Goal: Complete application form

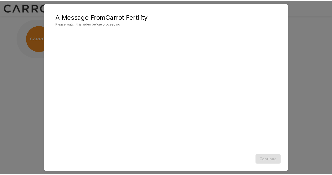
scroll to position [7, 0]
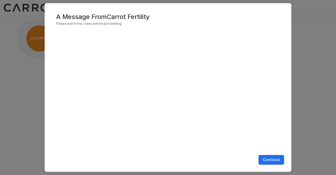
click at [269, 160] on button "Continue" at bounding box center [271, 160] width 25 height 10
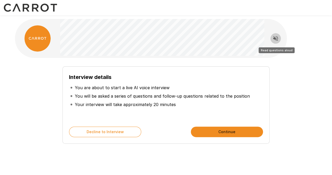
click at [276, 36] on icon "Read questions aloud" at bounding box center [275, 38] width 5 height 5
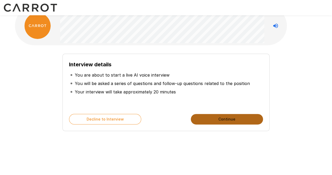
click at [220, 115] on button "Continue" at bounding box center [227, 119] width 72 height 11
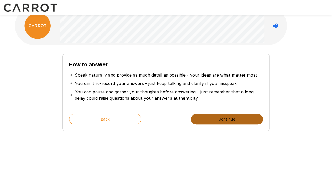
click at [213, 119] on button "Continue" at bounding box center [227, 119] width 72 height 11
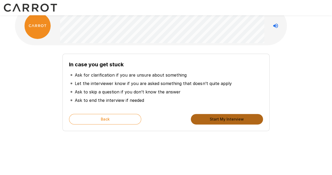
click at [207, 119] on button "Start My Interview" at bounding box center [227, 119] width 72 height 11
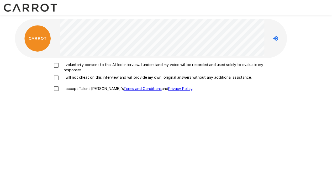
click at [213, 65] on p "I voluntarily consent to this AI-led interview. I understand my voice will be r…" at bounding box center [172, 67] width 220 height 11
click at [207, 78] on p "I will not cheat on this interview and will provide my own, original answers wi…" at bounding box center [157, 77] width 190 height 5
click at [85, 89] on p "I accept Talent Llama's Terms and Conditions and Privacy Policy ." at bounding box center [128, 88] width 132 height 5
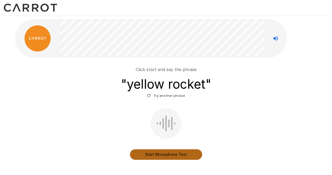
click at [155, 155] on button "Start Microphone Test" at bounding box center [166, 154] width 72 height 11
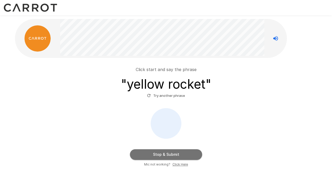
click at [155, 155] on button "Stop & Submit" at bounding box center [166, 154] width 72 height 11
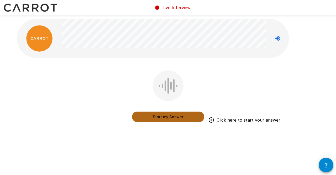
click at [163, 118] on button "Start my Answer" at bounding box center [168, 116] width 72 height 11
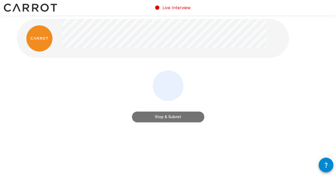
click at [163, 118] on button "Stop & Submit" at bounding box center [168, 116] width 72 height 11
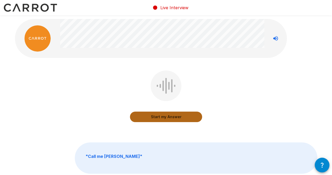
click at [157, 120] on button "Start my Answer" at bounding box center [166, 116] width 72 height 11
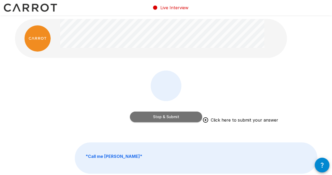
click at [166, 118] on button "Stop & Submit" at bounding box center [166, 116] width 72 height 11
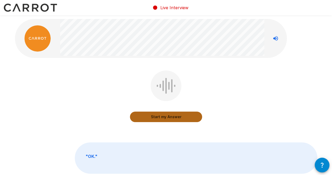
click at [178, 118] on button "Start my Answer" at bounding box center [166, 116] width 72 height 11
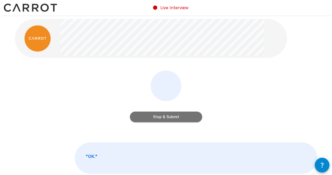
click at [178, 118] on button "Stop & Submit" at bounding box center [166, 116] width 72 height 11
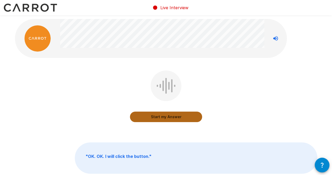
click at [178, 118] on button "Start my Answer" at bounding box center [166, 116] width 72 height 11
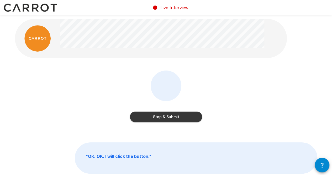
click at [178, 118] on button "Stop & Submit" at bounding box center [166, 116] width 72 height 11
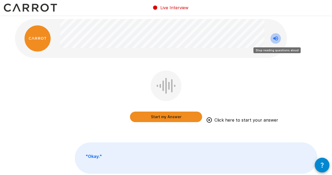
click at [275, 39] on icon "Stop reading questions aloud" at bounding box center [275, 38] width 5 height 5
click at [275, 39] on icon "Read questions aloud" at bounding box center [275, 38] width 5 height 5
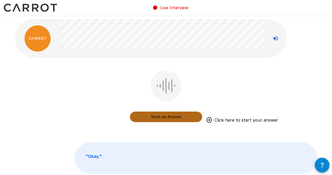
click at [146, 117] on button "Start my Answer" at bounding box center [166, 116] width 72 height 11
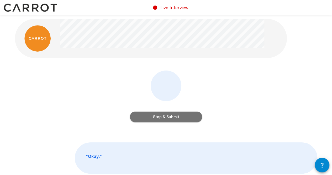
click at [146, 117] on button "Stop & Submit" at bounding box center [166, 116] width 72 height 11
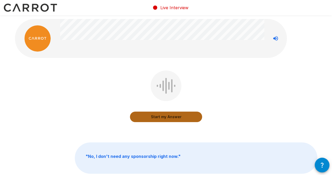
click at [146, 117] on button "Start my Answer" at bounding box center [166, 116] width 72 height 11
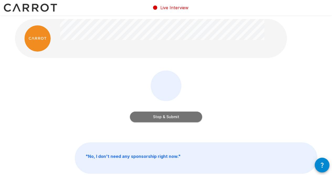
click at [146, 117] on button "Stop & Submit" at bounding box center [166, 116] width 72 height 11
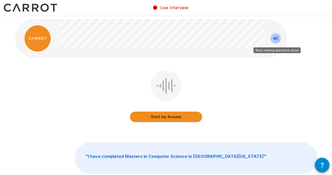
click at [275, 35] on icon "Stop reading questions aloud" at bounding box center [276, 38] width 6 height 6
click at [275, 35] on icon "Read questions aloud" at bounding box center [276, 38] width 6 height 6
click at [278, 41] on icon "Stop reading questions aloud" at bounding box center [276, 38] width 6 height 6
click at [278, 41] on icon "Read questions aloud" at bounding box center [276, 38] width 6 height 6
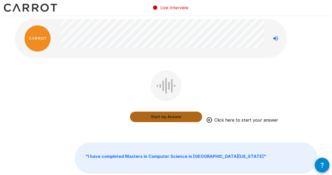
click at [160, 114] on button "Start my Answer" at bounding box center [166, 116] width 72 height 11
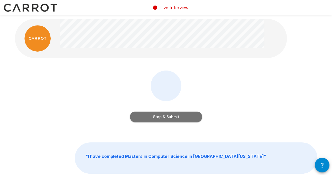
click at [160, 114] on button "Stop & Submit" at bounding box center [166, 116] width 72 height 11
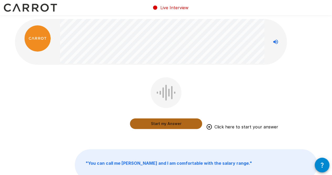
click at [177, 123] on button "Start my Answer" at bounding box center [166, 123] width 72 height 11
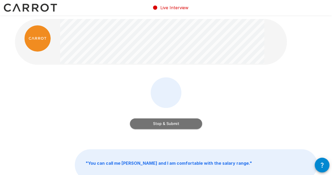
click at [170, 125] on button "Stop & Submit" at bounding box center [166, 123] width 72 height 11
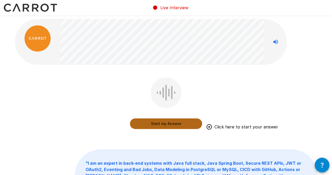
click at [159, 124] on button "Start my Answer" at bounding box center [166, 123] width 72 height 11
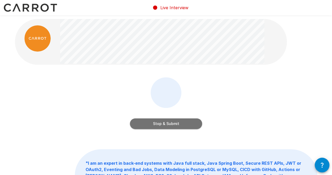
click at [170, 125] on button "Stop & Submit" at bounding box center [166, 123] width 72 height 11
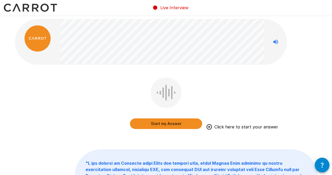
click at [161, 123] on button "Start my Answer" at bounding box center [166, 123] width 72 height 11
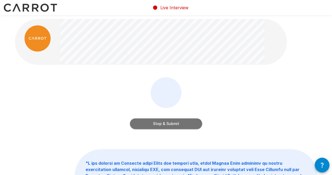
click at [161, 123] on button "Stop & Submit" at bounding box center [166, 123] width 72 height 11
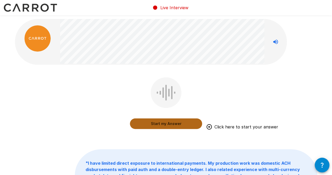
click at [166, 125] on button "Start my Answer" at bounding box center [166, 123] width 72 height 11
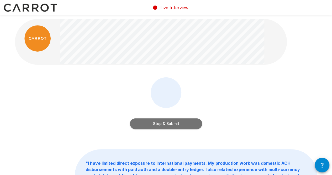
click at [175, 127] on button "Stop & Submit" at bounding box center [166, 123] width 72 height 11
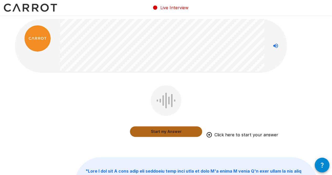
click at [156, 135] on button "Start my Answer" at bounding box center [166, 131] width 72 height 11
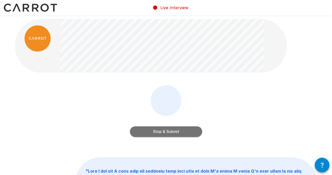
click at [171, 133] on button "Stop & Submit" at bounding box center [166, 131] width 72 height 11
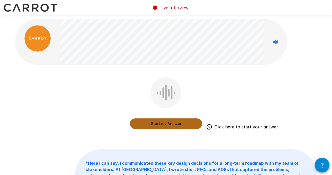
click at [159, 122] on button "Start my Answer" at bounding box center [166, 123] width 72 height 11
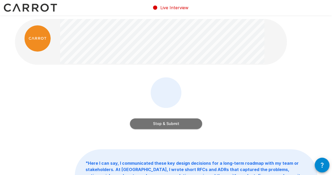
click at [169, 122] on button "Stop & Submit" at bounding box center [166, 123] width 72 height 11
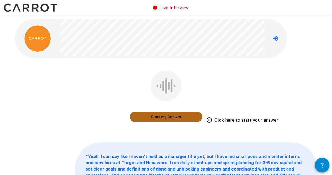
click at [171, 120] on button "Start my Answer" at bounding box center [166, 116] width 72 height 11
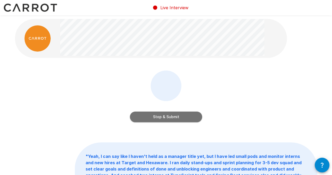
click at [168, 116] on button "Stop & Submit" at bounding box center [166, 116] width 72 height 11
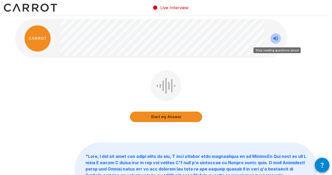
click at [274, 39] on icon "Stop reading questions aloud" at bounding box center [275, 38] width 5 height 5
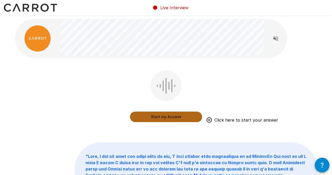
click at [162, 116] on button "Start my Answer" at bounding box center [166, 116] width 72 height 11
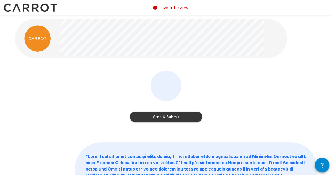
click at [162, 116] on button "Stop & Submit" at bounding box center [166, 116] width 72 height 11
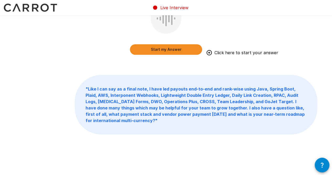
scroll to position [138, 0]
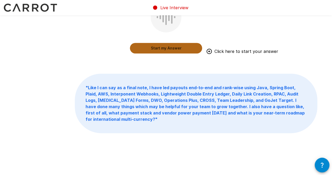
click at [173, 47] on button "Start my Answer" at bounding box center [166, 48] width 72 height 11
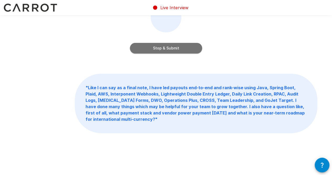
click at [168, 48] on button "Stop & Submit" at bounding box center [166, 48] width 72 height 11
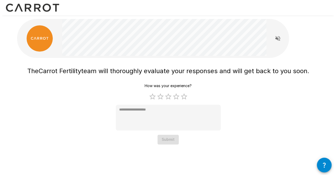
scroll to position [0, 0]
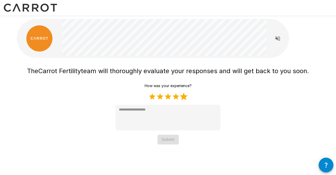
click at [182, 94] on label "5 Stars" at bounding box center [184, 96] width 8 height 8
type textarea "*"
click at [164, 142] on button "Submit" at bounding box center [168, 139] width 21 height 10
